Goal: Information Seeking & Learning: Learn about a topic

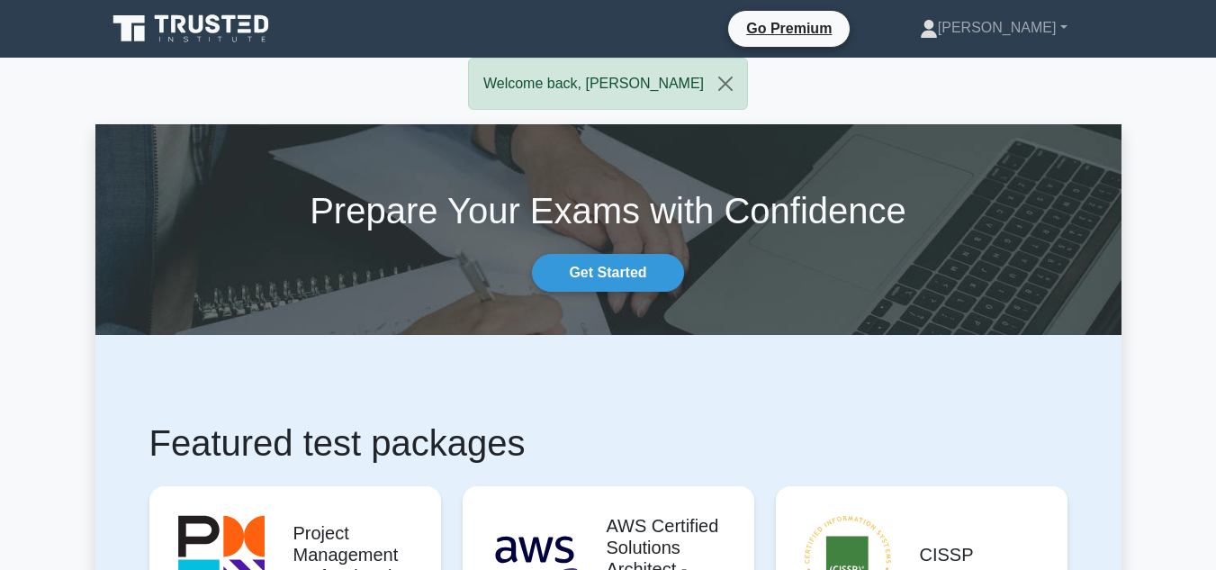
click at [617, 279] on link "Get Started" at bounding box center [607, 273] width 151 height 38
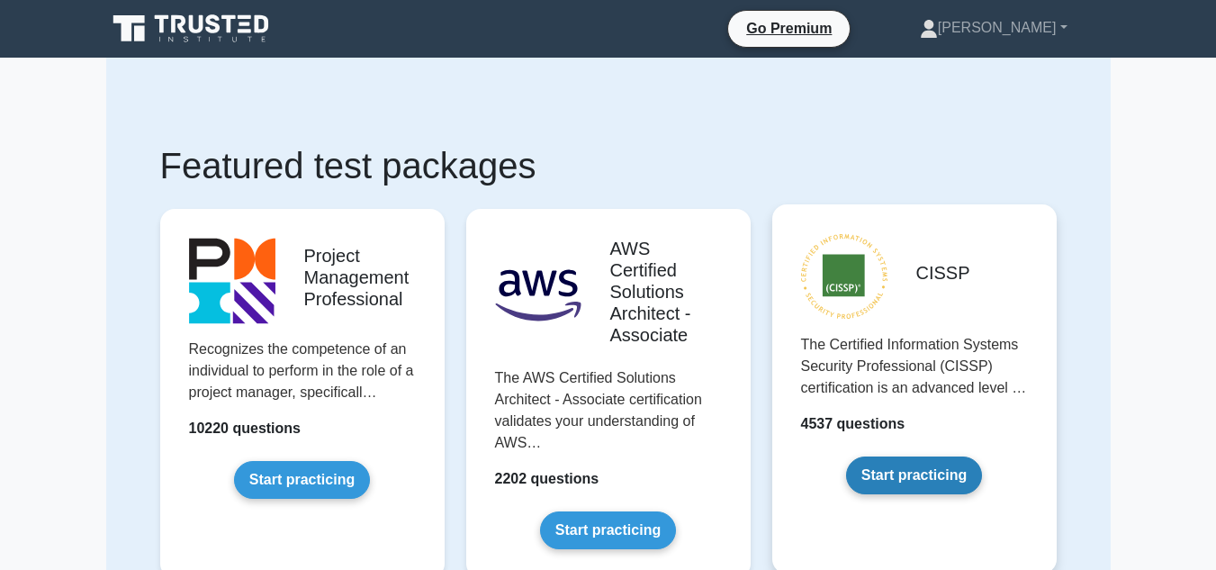
click at [878, 472] on link "Start practicing" at bounding box center [914, 475] width 136 height 38
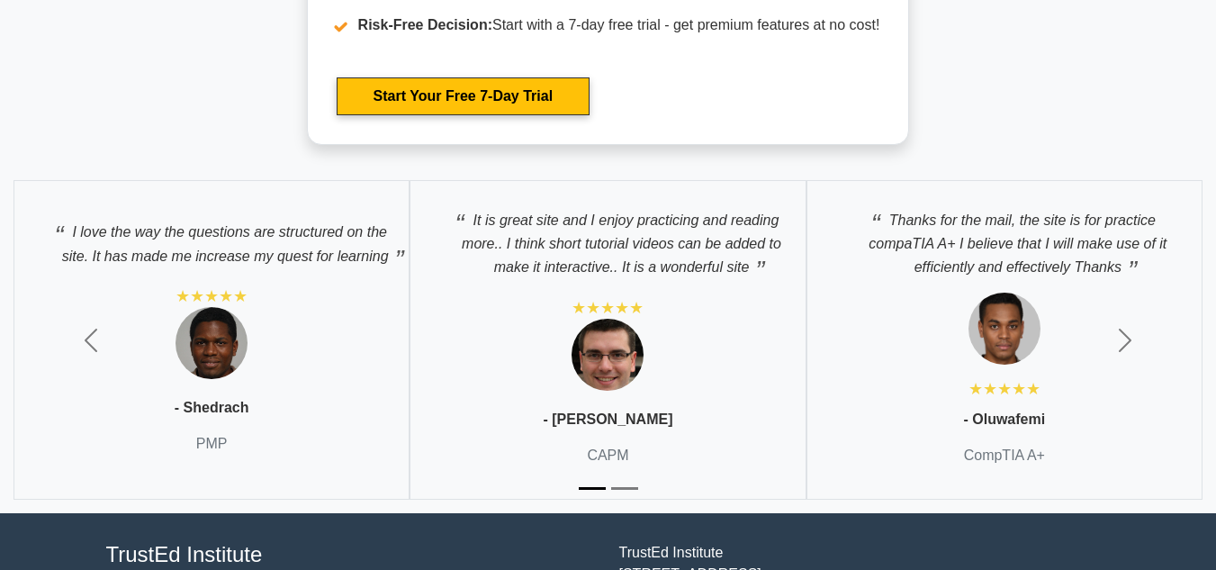
scroll to position [5454, 0]
